Goal: Information Seeking & Learning: Compare options

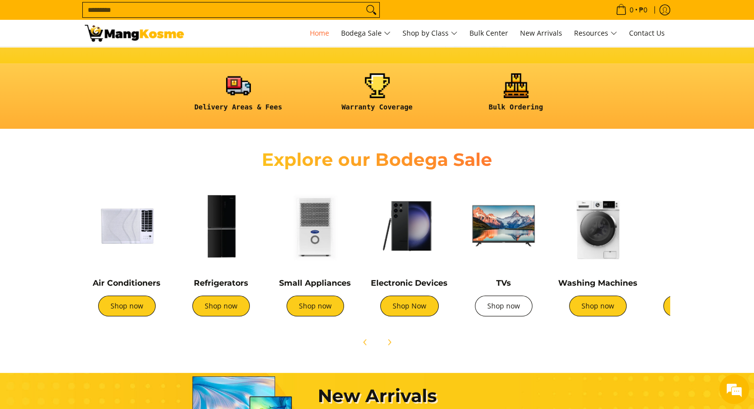
scroll to position [0, 394]
click at [502, 307] on link "Shop now" at bounding box center [503, 306] width 57 height 21
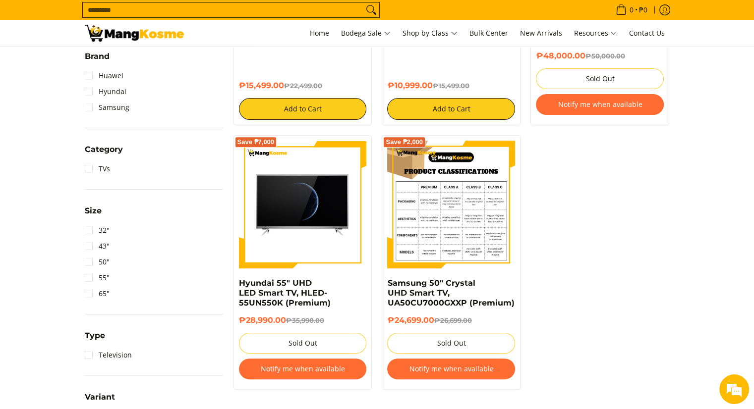
click at [458, 191] on img at bounding box center [451, 205] width 128 height 128
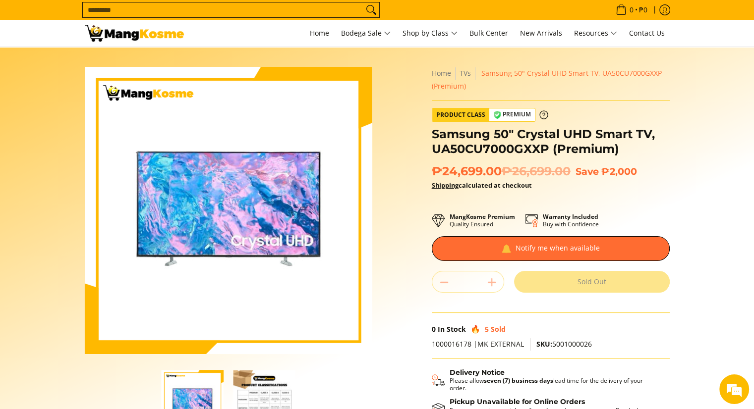
scroll to position [99, 0]
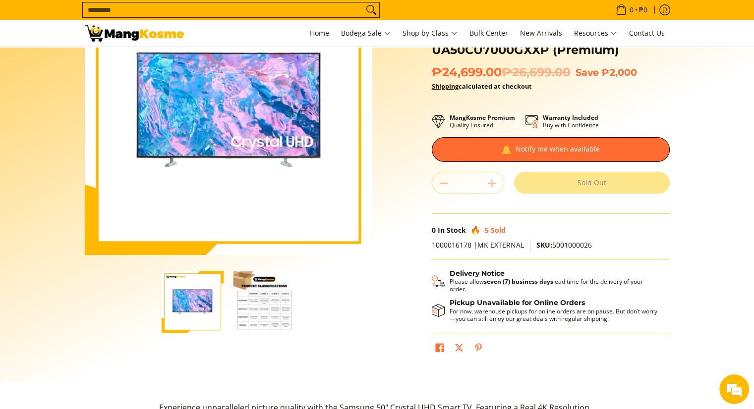
click at [261, 322] on img "button" at bounding box center [264, 302] width 62 height 62
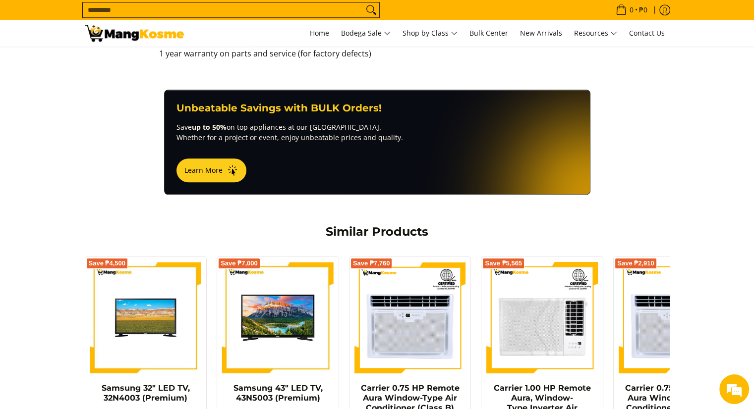
scroll to position [991, 0]
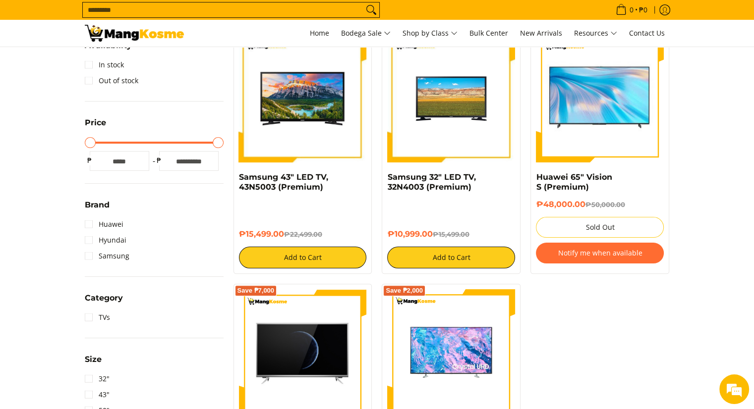
scroll to position [347, 0]
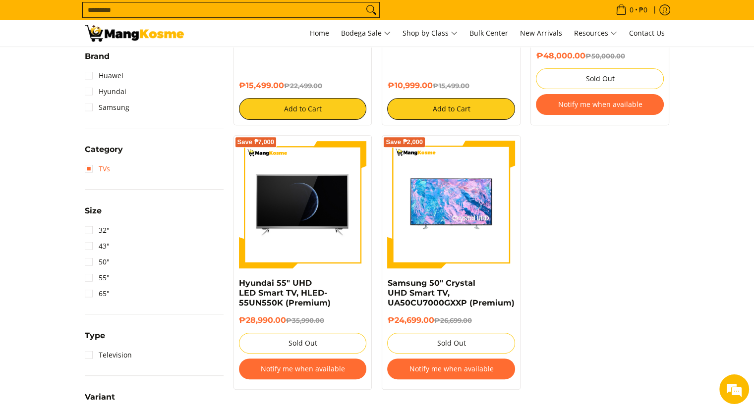
click at [89, 169] on link "TVs" at bounding box center [97, 169] width 25 height 16
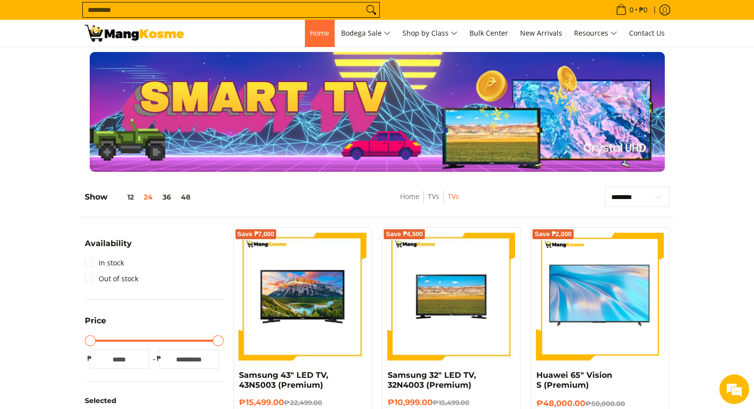
click at [310, 34] on span "Home" at bounding box center [319, 32] width 19 height 9
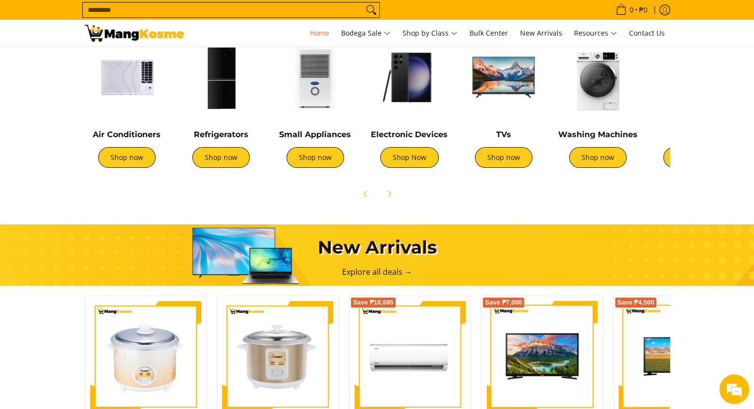
scroll to position [248, 0]
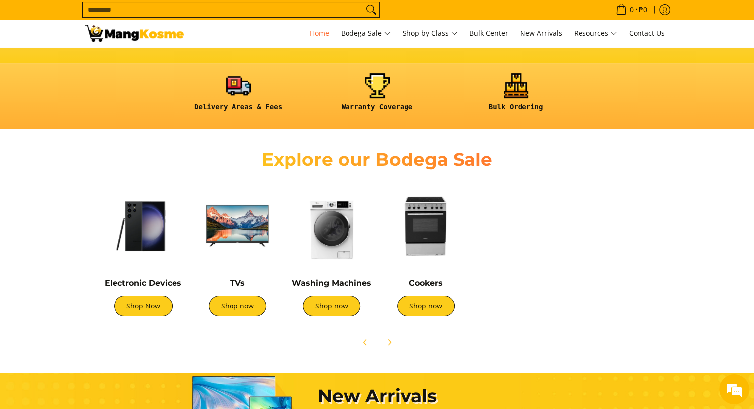
drag, startPoint x: 586, startPoint y: 236, endPoint x: 321, endPoint y: 260, distance: 266.2
click at [321, 260] on img at bounding box center [331, 226] width 84 height 84
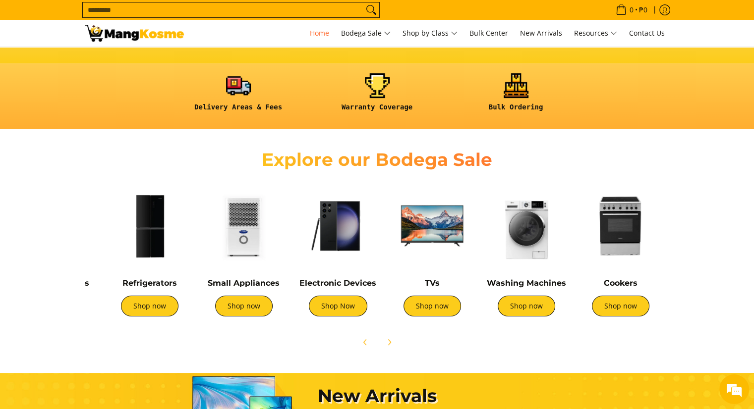
scroll to position [0, 57]
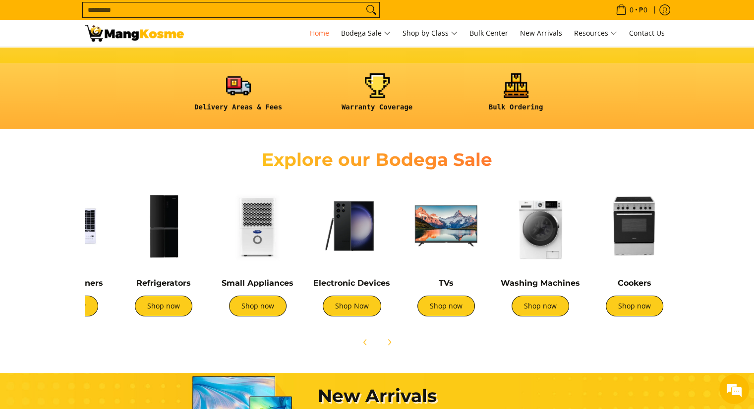
drag, startPoint x: 422, startPoint y: 267, endPoint x: 627, endPoint y: 272, distance: 204.7
click at [627, 271] on div "Cookers Shop now" at bounding box center [634, 255] width 84 height 142
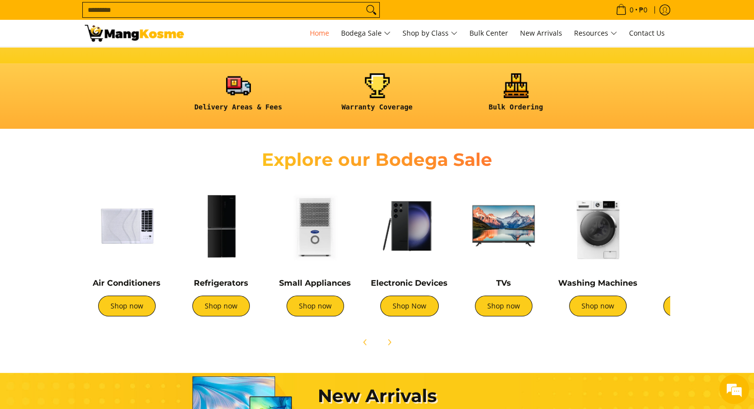
drag, startPoint x: 326, startPoint y: 257, endPoint x: 460, endPoint y: 244, distance: 134.4
click at [462, 243] on div "Air Conditioners Shop now Refrigerators Shop now Shop now" at bounding box center [542, 252] width 925 height 147
click at [313, 317] on div "Small Appliances Shop now" at bounding box center [315, 303] width 84 height 48
click at [315, 309] on link "Shop now" at bounding box center [314, 306] width 57 height 21
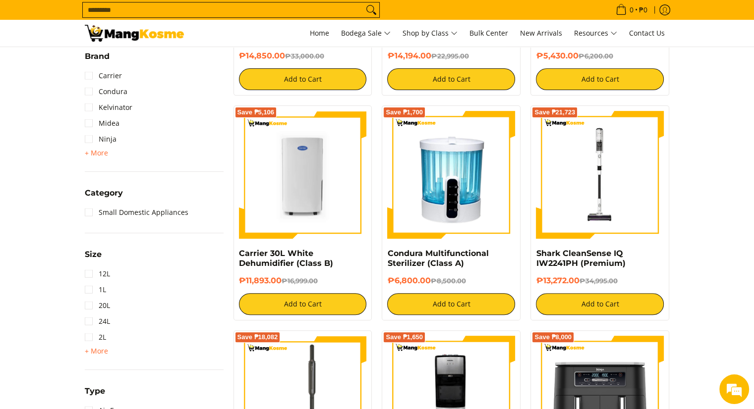
scroll to position [396, 0]
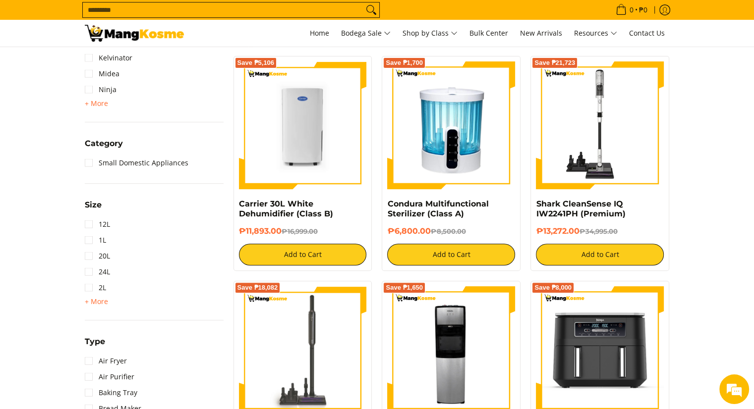
click at [585, 159] on img at bounding box center [600, 125] width 128 height 128
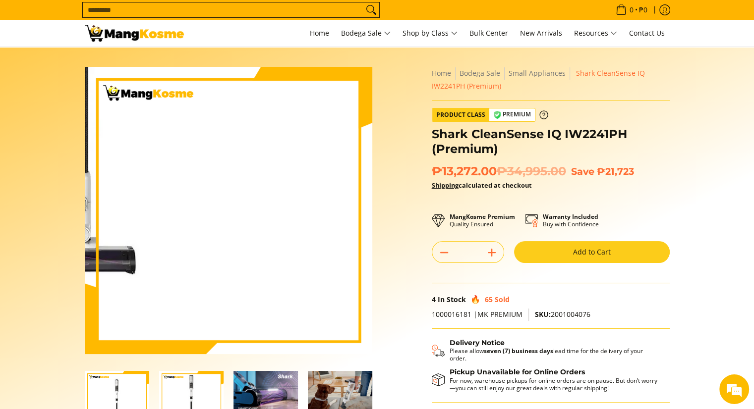
scroll to position [99, 0]
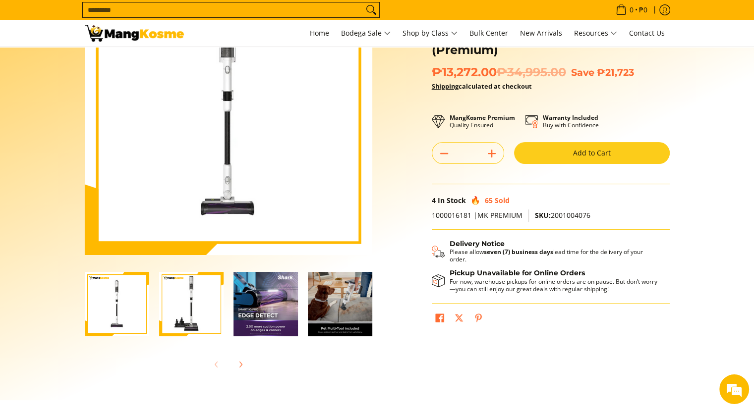
click at [251, 323] on img "Shark CleanSense IQ IW2241PH (Premium)-3" at bounding box center [265, 304] width 64 height 64
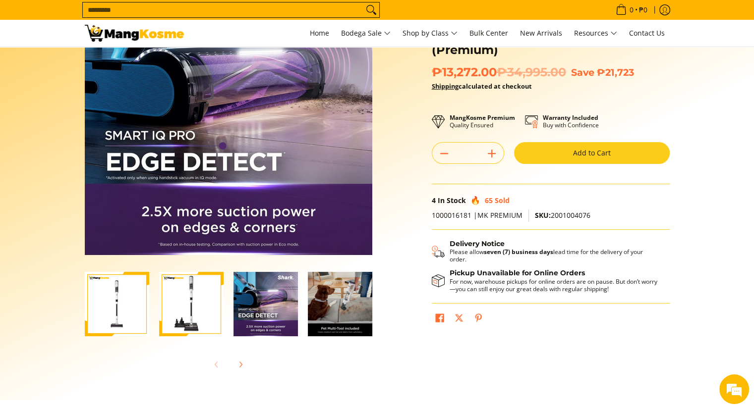
click at [321, 312] on img "Shark CleanSense IQ IW2241PH (Premium)-4" at bounding box center [340, 304] width 64 height 64
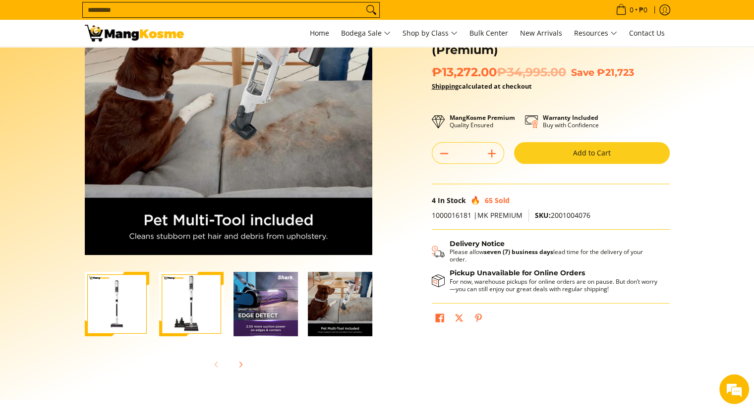
scroll to position [0, 0]
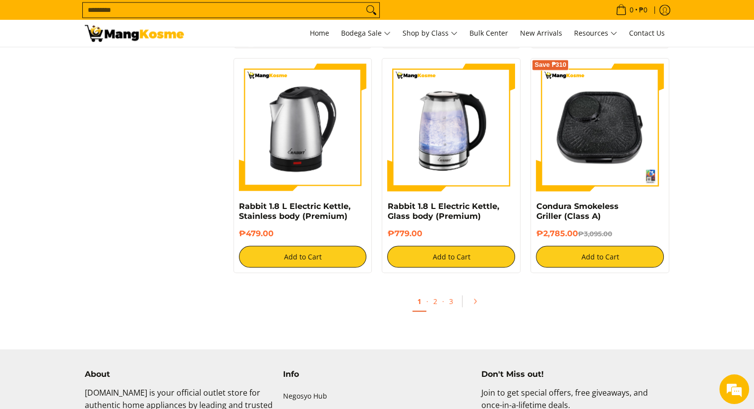
scroll to position [1834, 0]
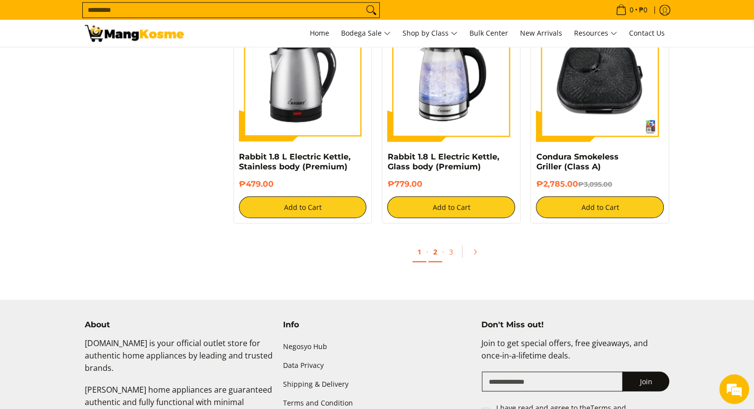
click at [440, 242] on link "2" at bounding box center [435, 252] width 14 height 20
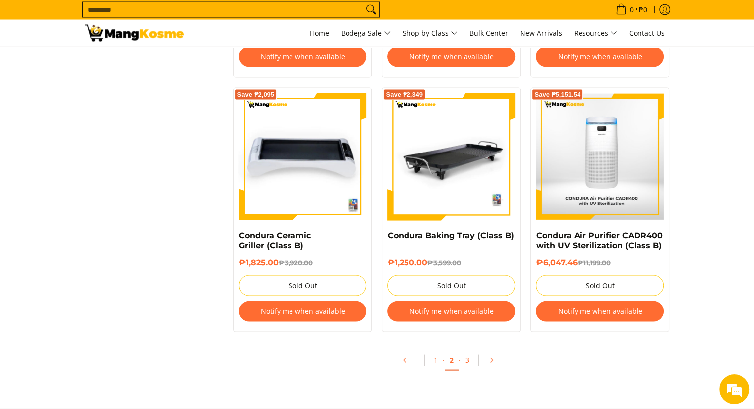
scroll to position [2032, 0]
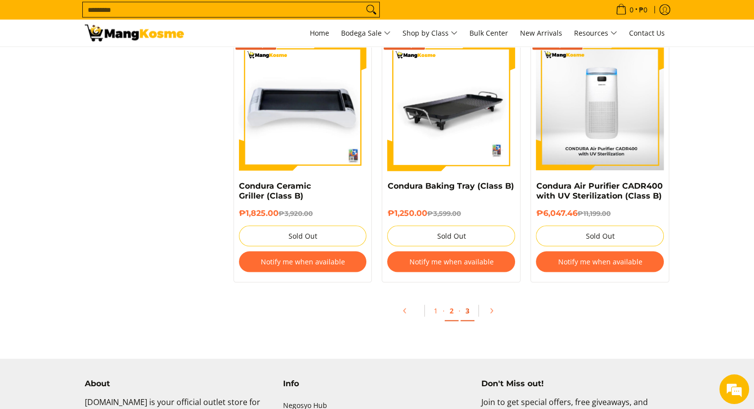
click at [469, 314] on link "3" at bounding box center [467, 311] width 14 height 20
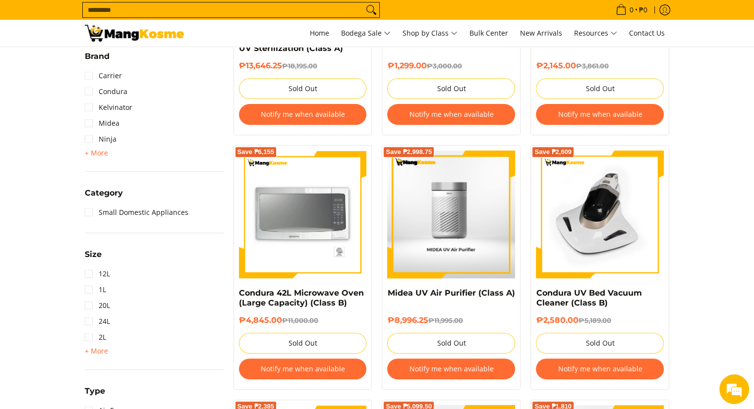
scroll to position [396, 0]
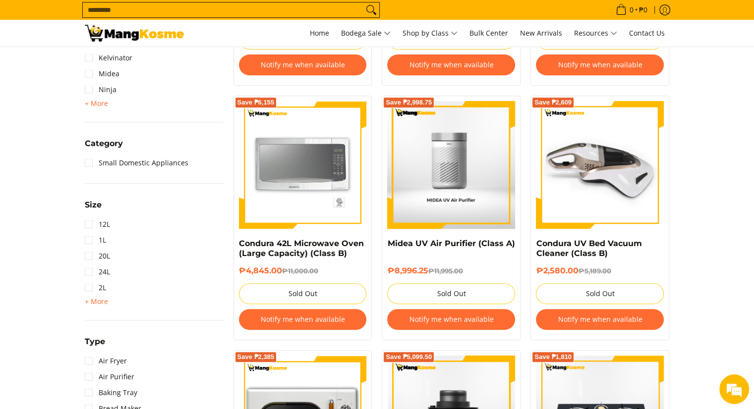
click at [587, 174] on img at bounding box center [600, 165] width 128 height 128
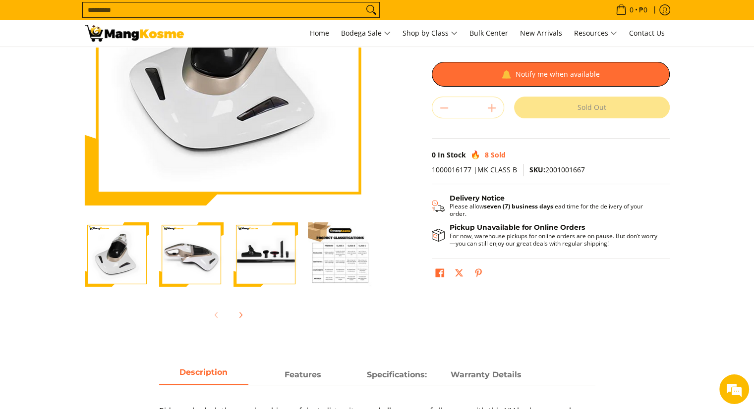
click at [253, 254] on img "Condura UV Bed Vacuum Cleaner (Class B)-3" at bounding box center [265, 255] width 64 height 64
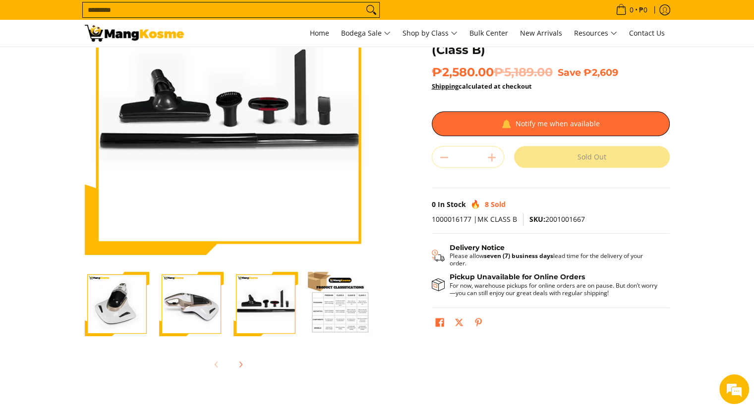
scroll to position [149, 0]
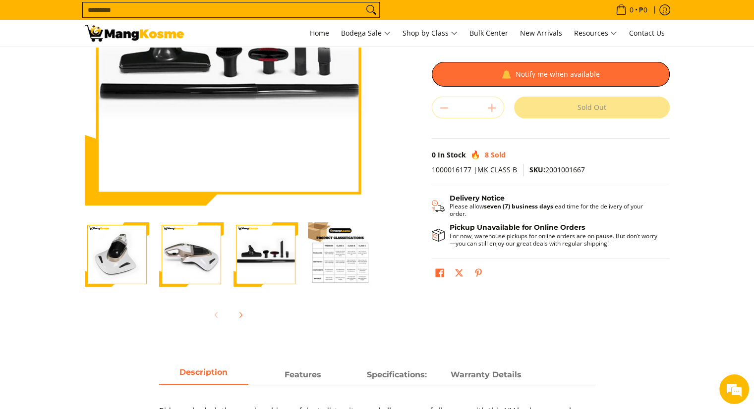
click at [320, 255] on img "Condura UV Bed Vacuum Cleaner (Class B)-4" at bounding box center [340, 255] width 64 height 64
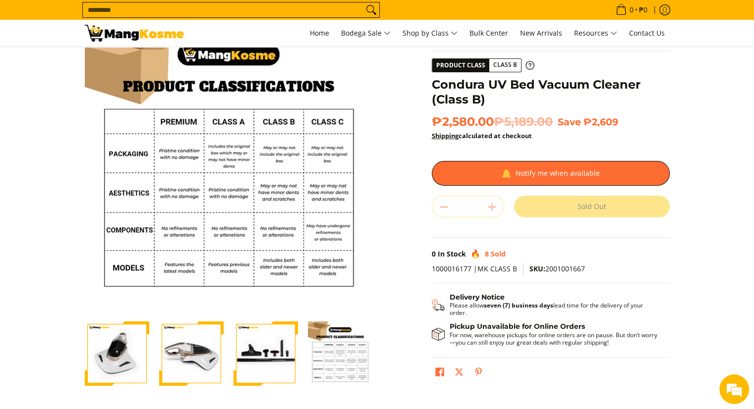
scroll to position [99, 0]
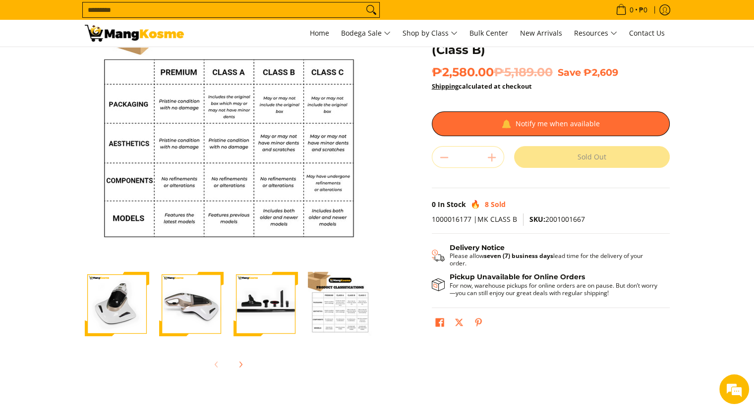
click at [120, 302] on img "Condura UV Bed Vacuum Cleaner (Class B)-1" at bounding box center [117, 304] width 64 height 64
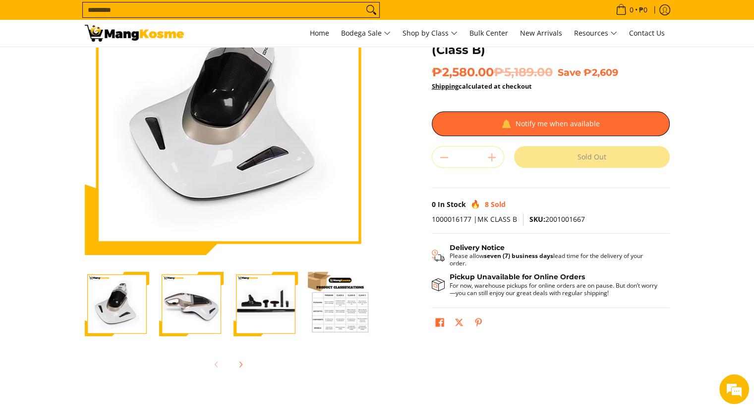
click at [163, 301] on img "Condura UV Bed Vacuum Cleaner (Class B)-2" at bounding box center [191, 304] width 64 height 64
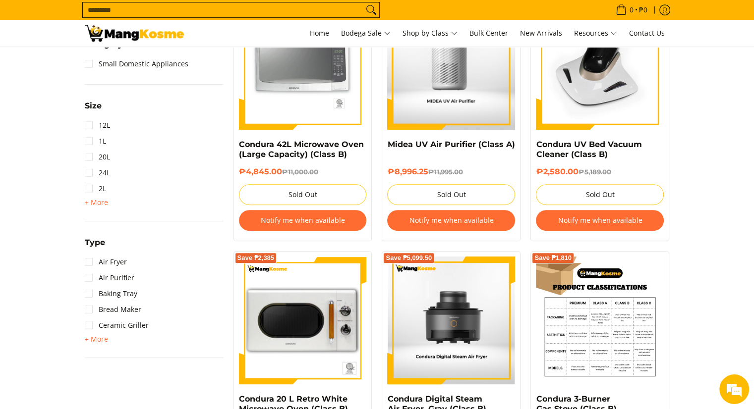
scroll to position [347, 0]
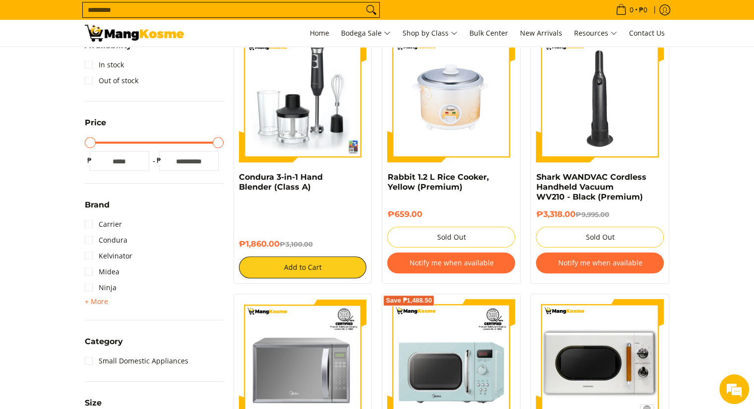
scroll to position [149, 0]
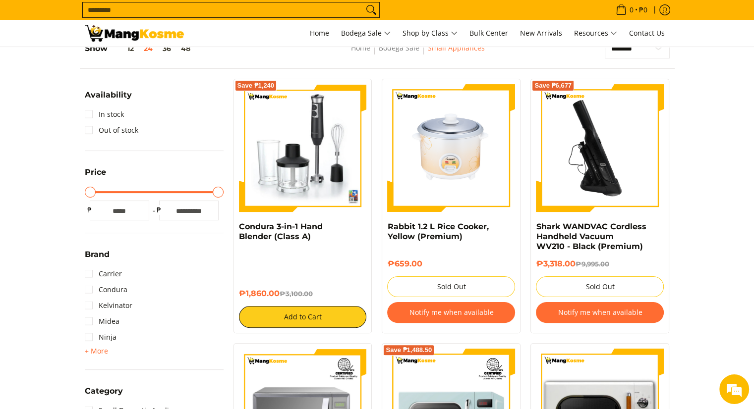
click at [608, 169] on img at bounding box center [600, 148] width 128 height 128
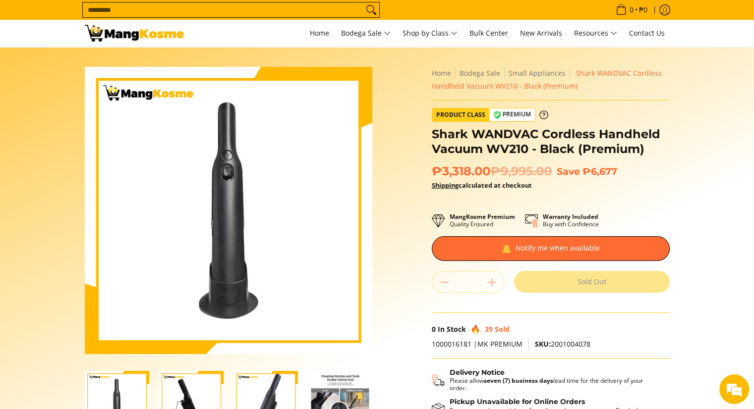
scroll to position [149, 0]
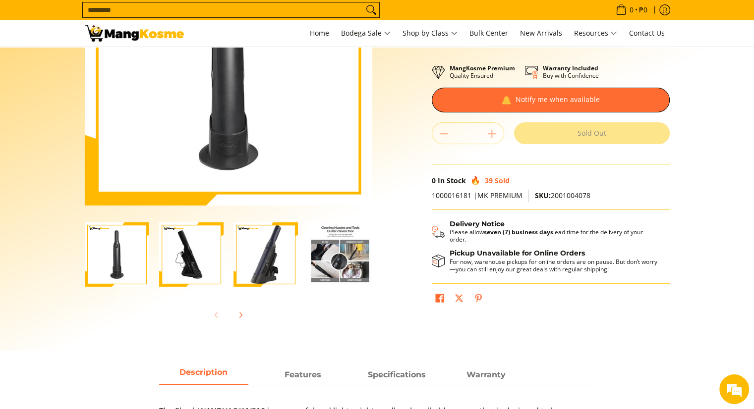
click at [347, 256] on img "Shark WANDVAC Cordless Handheld Vacuum WV210 - Black (Premium)-4" at bounding box center [340, 255] width 64 height 64
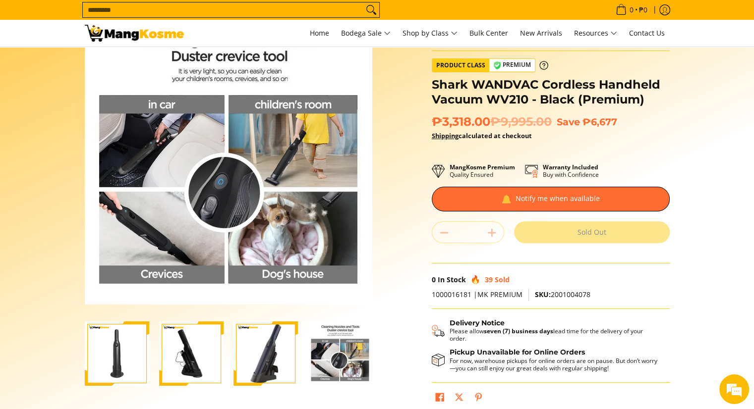
scroll to position [0, 0]
click at [256, 360] on img "Shark WANDVAC Cordless Handheld Vacuum WV210 - Black (Premium)-3" at bounding box center [265, 354] width 64 height 64
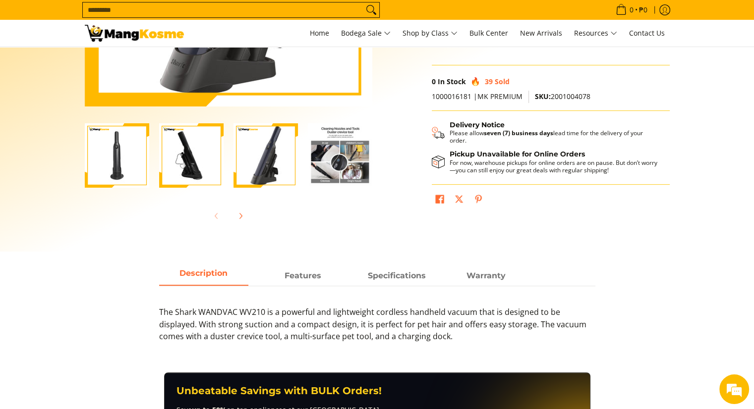
scroll to position [396, 0]
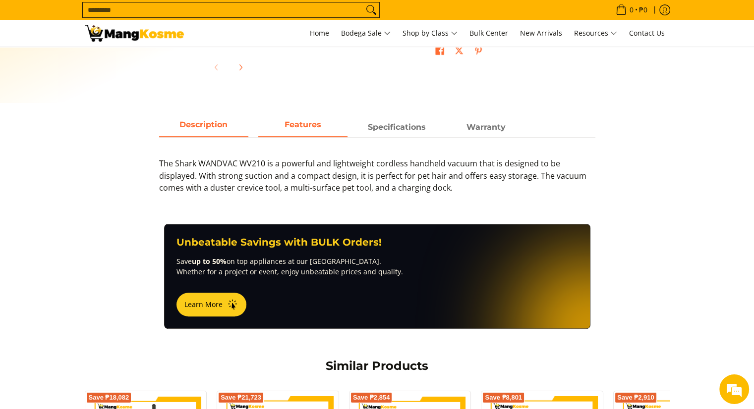
click at [302, 130] on span "Features" at bounding box center [302, 127] width 89 height 18
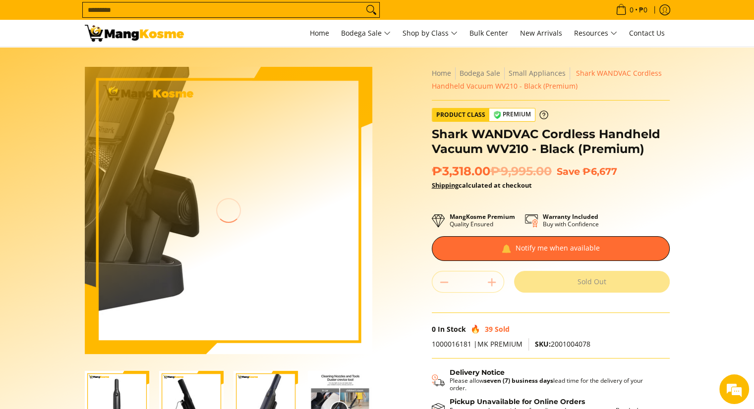
scroll to position [149, 0]
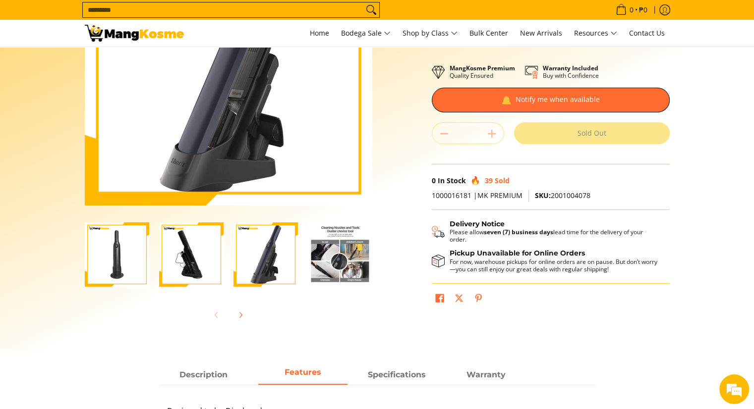
click at [278, 260] on img "Shark WANDVAC Cordless Handheld Vacuum WV210 - Black (Premium)-3" at bounding box center [265, 255] width 64 height 64
click at [184, 266] on img "Shark WANDVAC Cordless Handheld Vacuum WV210 - Black (Premium)-2" at bounding box center [191, 255] width 64 height 64
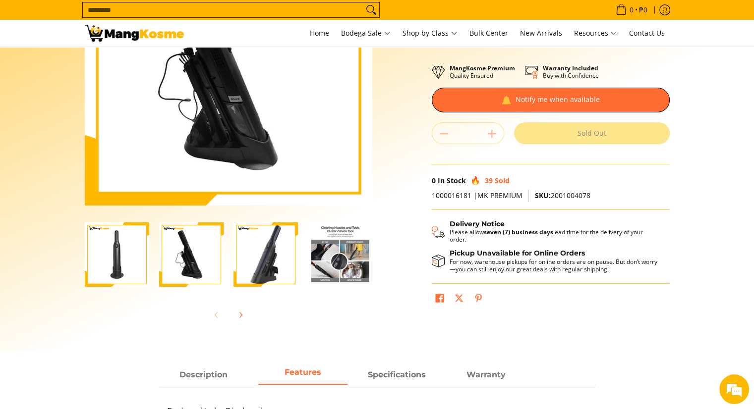
click at [110, 267] on img "Shark WANDVAC Cordless Handheld Vacuum WV210 - Black (Premium)-1" at bounding box center [117, 255] width 64 height 64
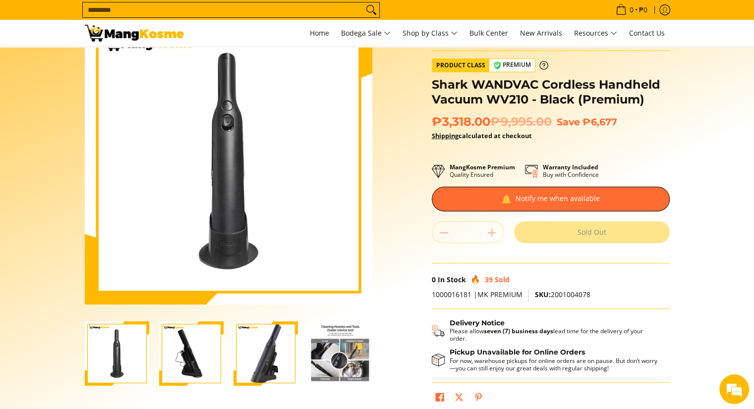
scroll to position [99, 0]
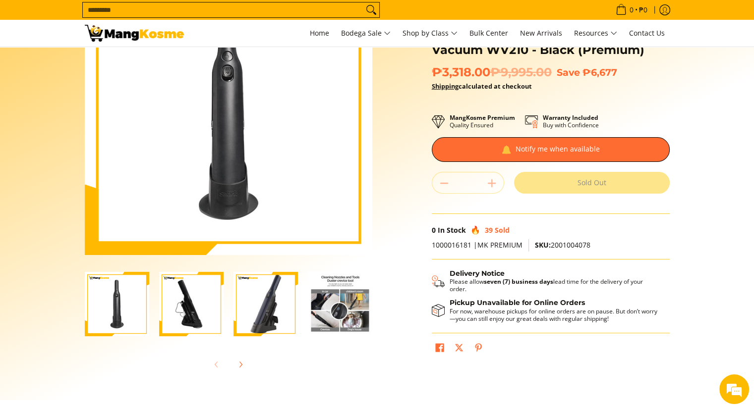
click at [198, 314] on img "Shark WANDVAC Cordless Handheld Vacuum WV210 - Black (Premium)-2" at bounding box center [191, 304] width 64 height 64
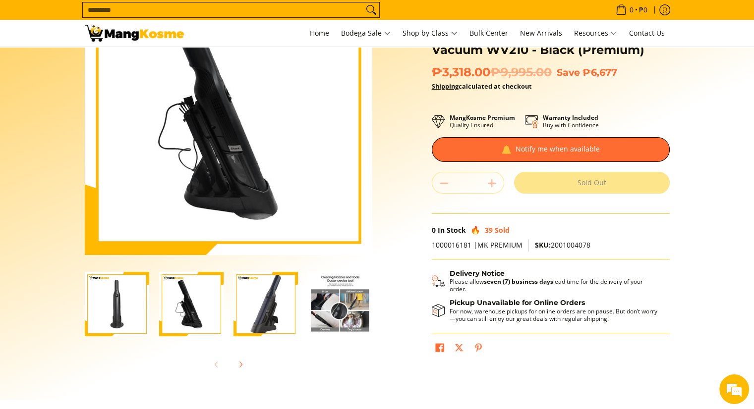
click at [247, 305] on img "Shark WANDVAC Cordless Handheld Vacuum WV210 - Black (Premium)-3" at bounding box center [265, 304] width 64 height 64
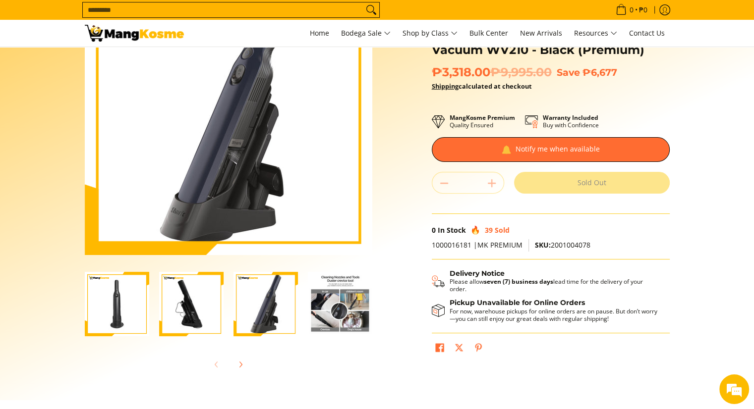
click at [322, 308] on img "Shark WANDVAC Cordless Handheld Vacuum WV210 - Black (Premium)-4" at bounding box center [340, 304] width 64 height 64
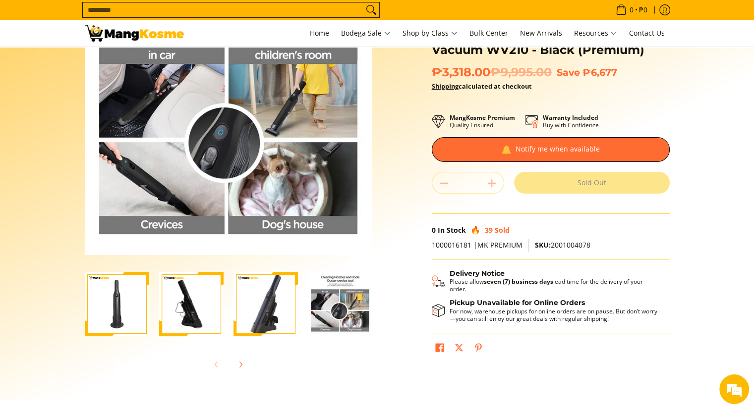
click at [343, 307] on img "Shark WANDVAC Cordless Handheld Vacuum WV210 - Black (Premium)-4" at bounding box center [340, 304] width 64 height 64
click at [241, 363] on icon "Next" at bounding box center [240, 365] width 8 height 8
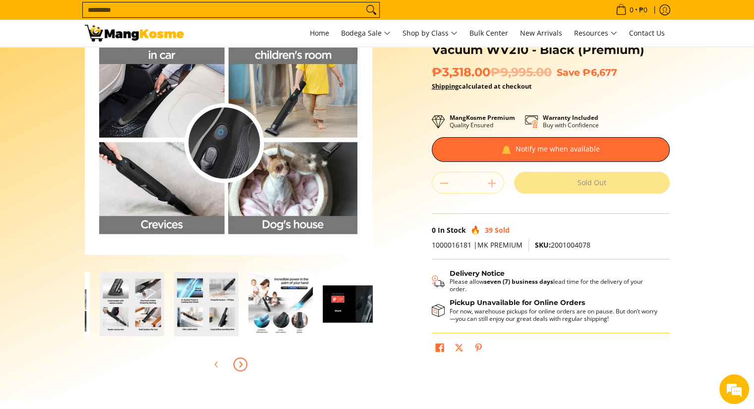
scroll to position [0, 297]
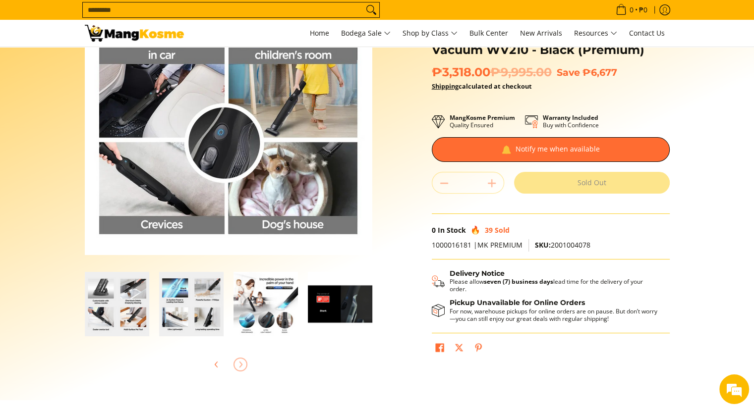
click at [183, 312] on img "Shark WANDVAC Cordless Handheld Vacuum WV210 - Black (Premium)-6" at bounding box center [191, 304] width 64 height 64
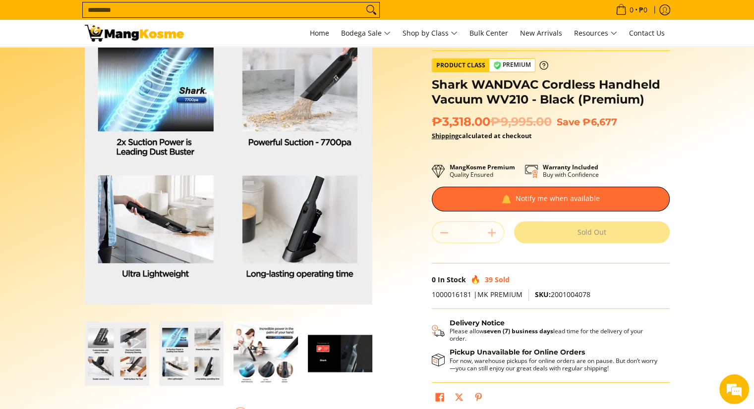
scroll to position [99, 0]
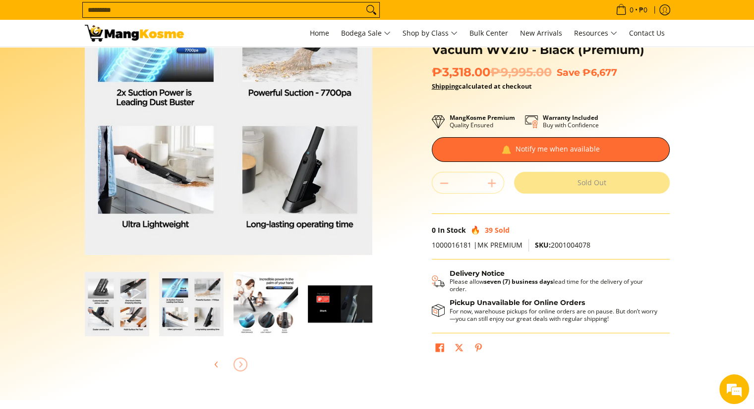
click at [275, 299] on img "Shark WANDVAC Cordless Handheld Vacuum WV210 - Black (Premium)-7" at bounding box center [265, 304] width 64 height 64
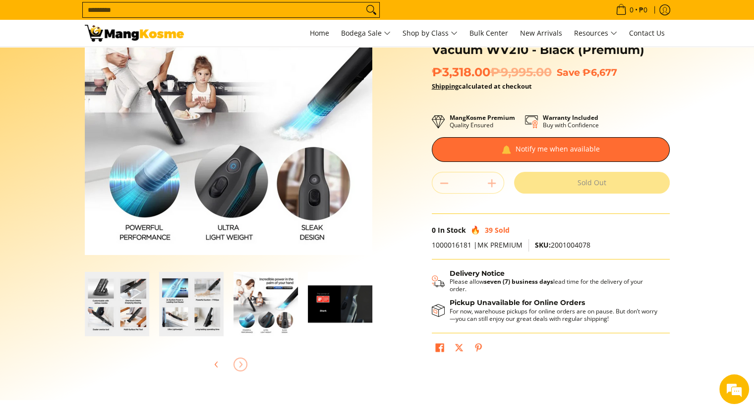
click at [350, 308] on img "Shark WANDVAC Cordless Handheld Vacuum WV210 - Black (Premium)-8" at bounding box center [340, 304] width 64 height 64
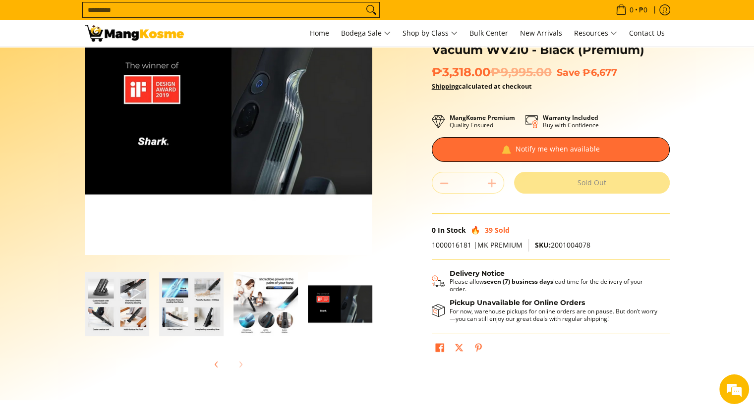
click at [240, 364] on div at bounding box center [228, 365] width 287 height 22
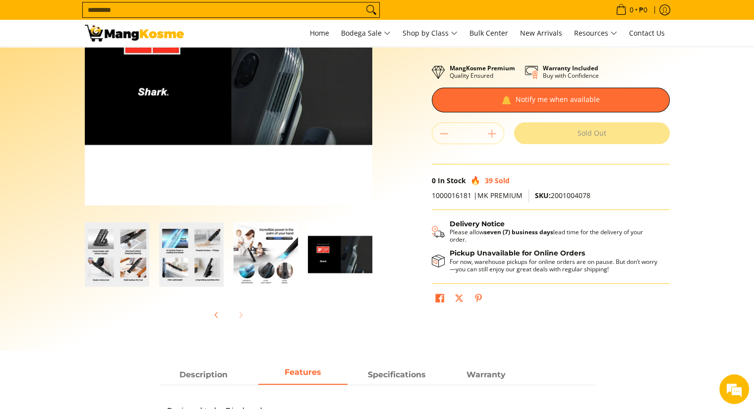
scroll to position [248, 0]
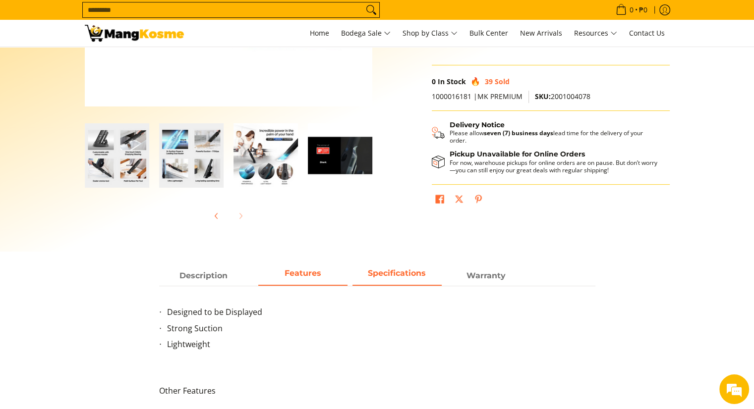
click at [394, 278] on strong "Specifications" at bounding box center [397, 273] width 58 height 9
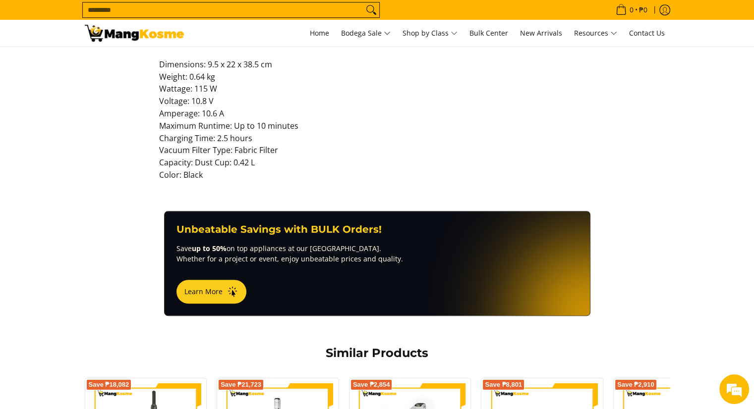
scroll to position [347, 0]
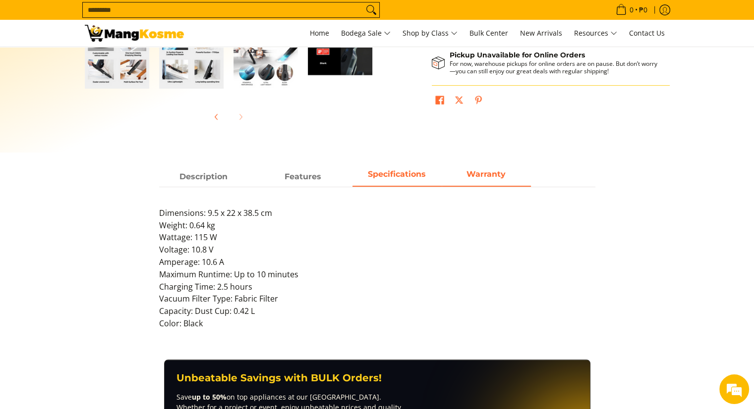
click at [469, 181] on span "Warranty" at bounding box center [486, 177] width 89 height 18
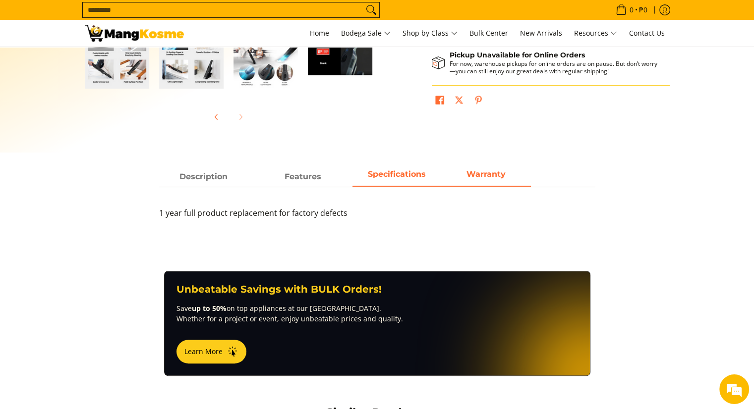
click at [395, 185] on span "Specifications" at bounding box center [396, 177] width 89 height 18
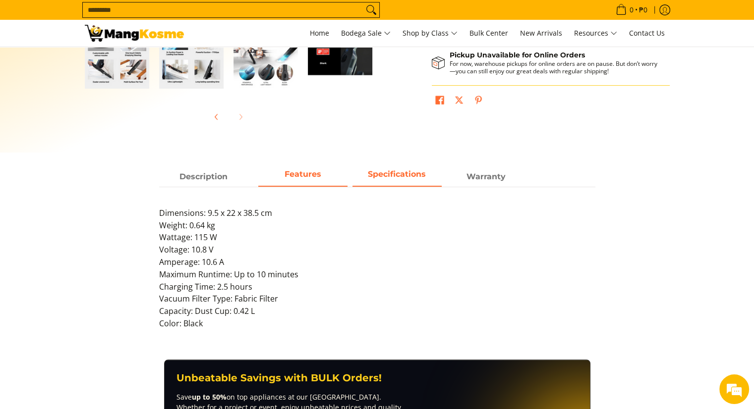
click at [339, 185] on link "Features" at bounding box center [302, 177] width 89 height 19
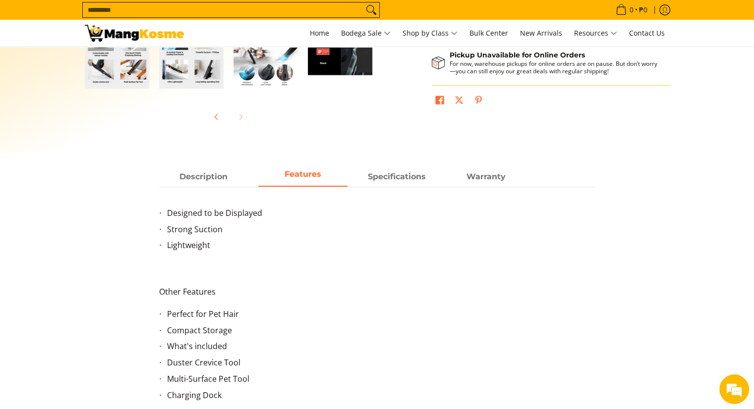
scroll to position [297, 0]
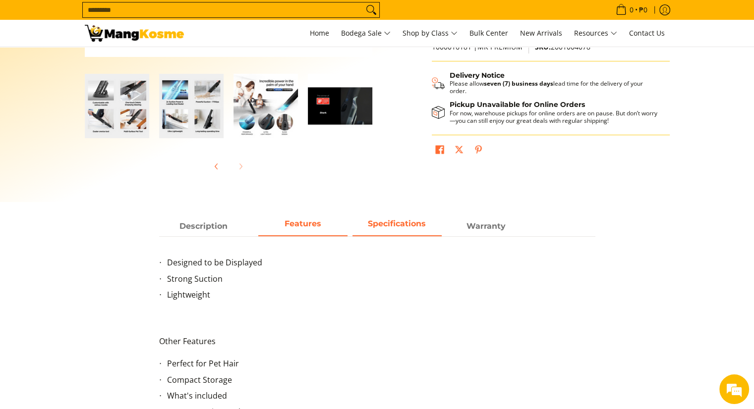
click at [410, 229] on span "Specifications" at bounding box center [396, 227] width 89 height 18
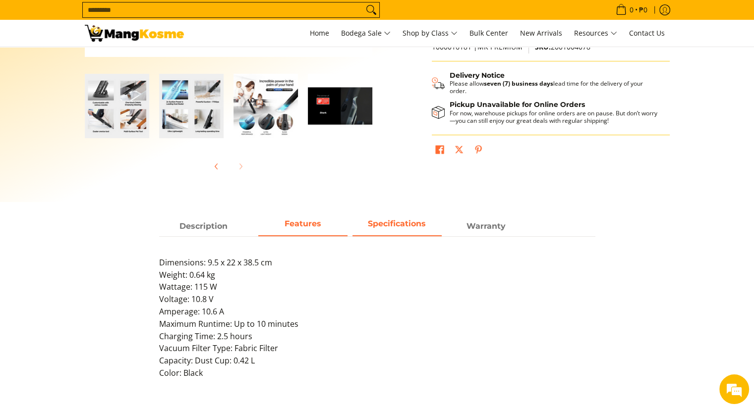
click at [338, 228] on span "Features" at bounding box center [302, 227] width 89 height 18
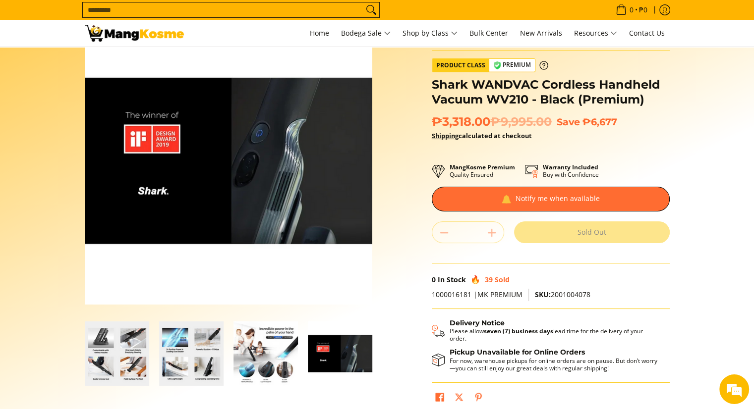
scroll to position [0, 0]
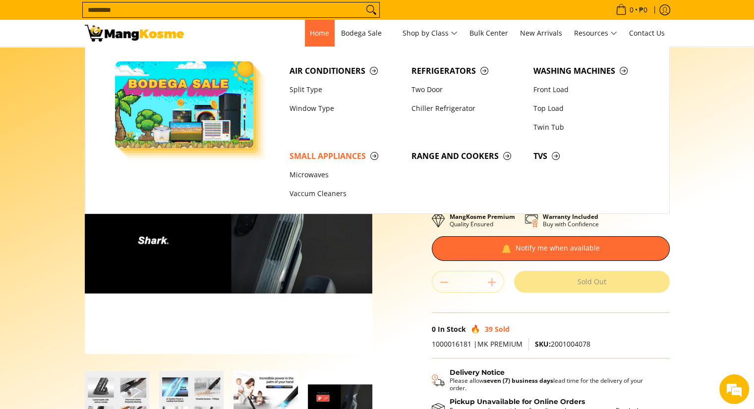
click at [316, 38] on link "Home" at bounding box center [319, 33] width 29 height 27
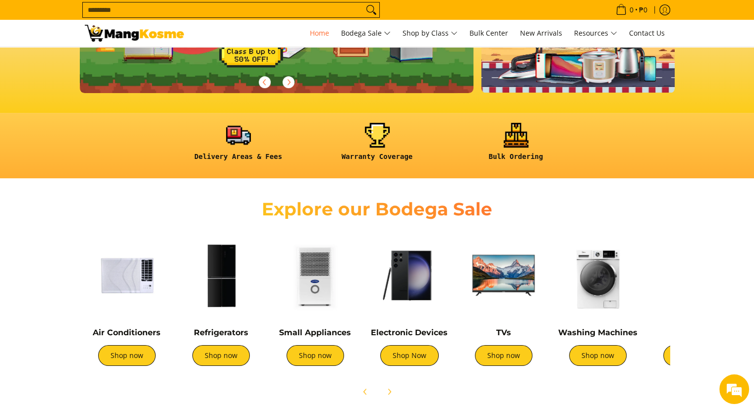
scroll to position [297, 0]
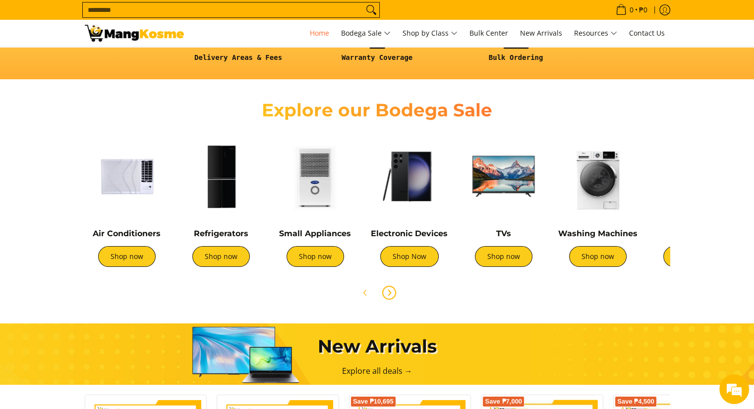
click at [392, 290] on icon "Next" at bounding box center [389, 293] width 8 height 8
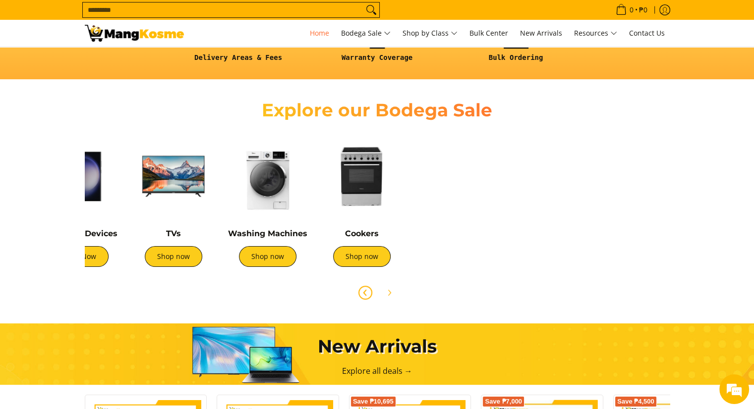
scroll to position [0, 394]
click at [370, 292] on span "Previous" at bounding box center [365, 293] width 12 height 12
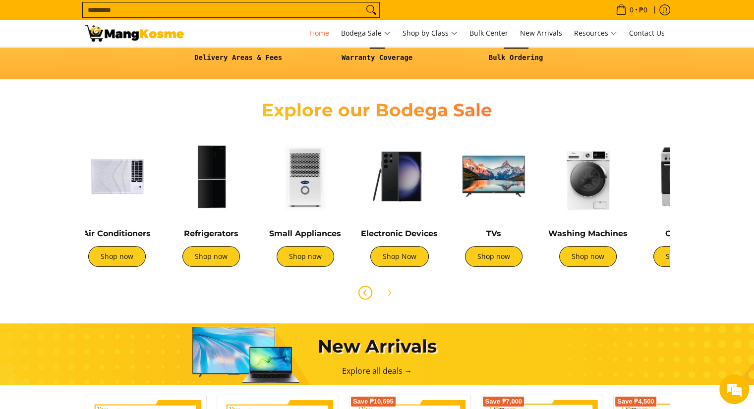
scroll to position [0, 0]
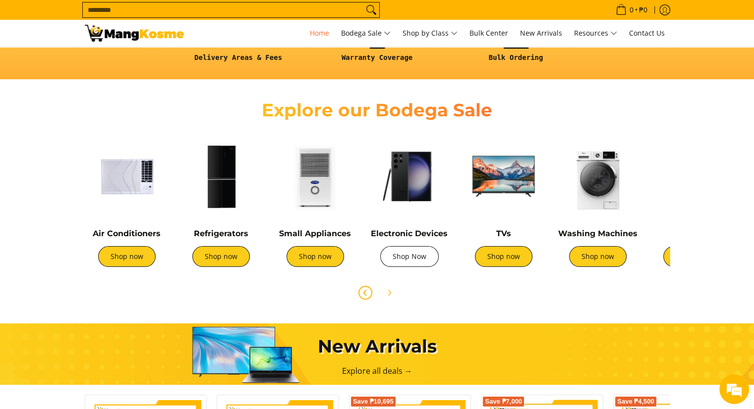
click at [410, 261] on link "Shop Now" at bounding box center [409, 256] width 58 height 21
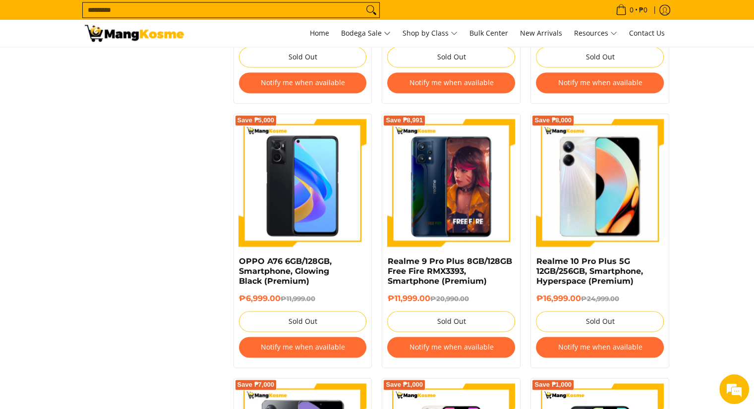
scroll to position [1487, 0]
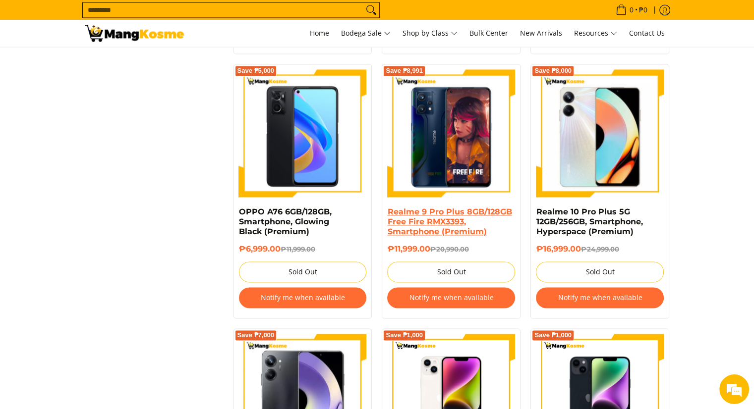
click at [448, 225] on link "Realme 9 Pro Plus 8GB/128GB Free Fire RMX3393, Smartphone (Premium)" at bounding box center [449, 221] width 124 height 29
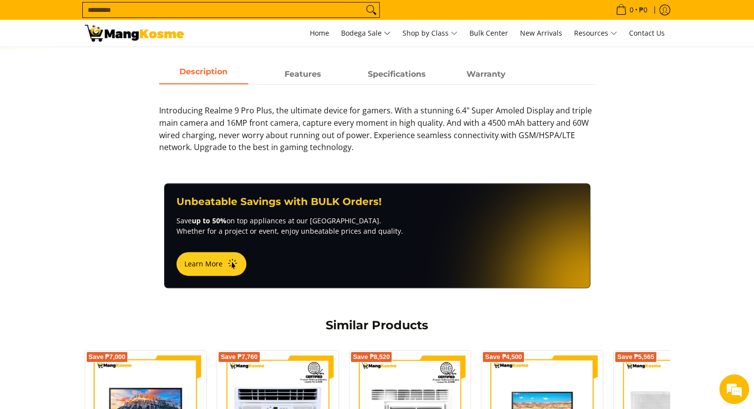
scroll to position [347, 0]
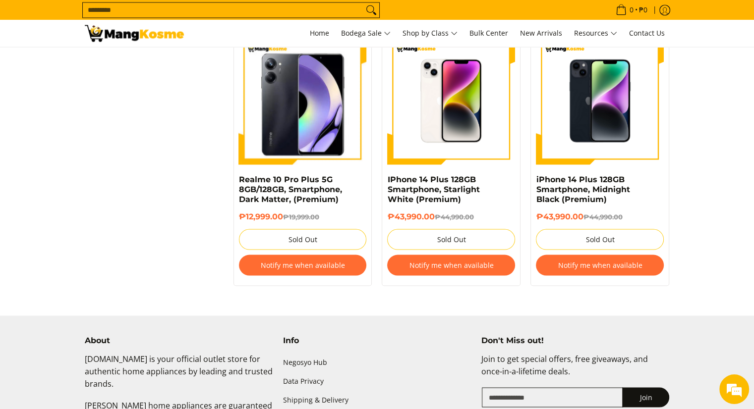
scroll to position [1834, 0]
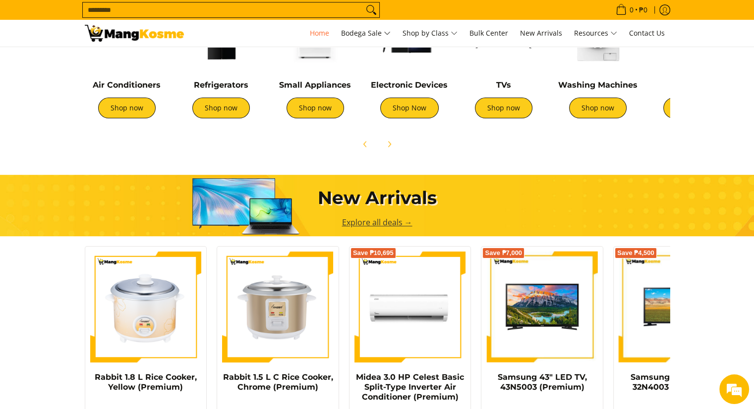
scroll to position [496, 0]
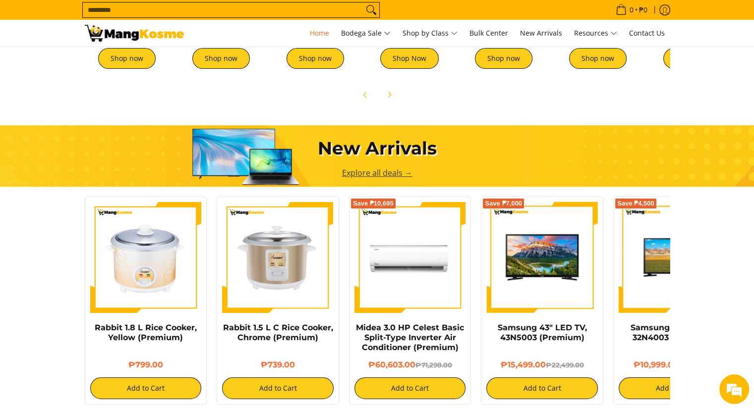
click at [343, 168] on link "Explore all deals →" at bounding box center [377, 173] width 70 height 11
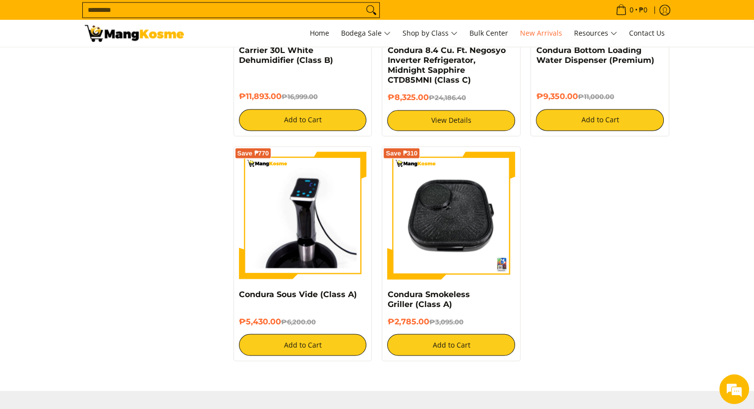
scroll to position [1784, 0]
